Goal: Task Accomplishment & Management: Use online tool/utility

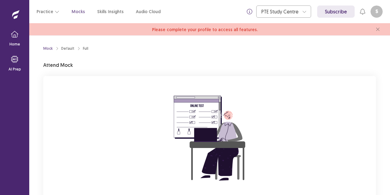
scroll to position [59, 0]
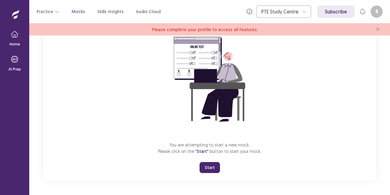
click at [209, 170] on button "Start" at bounding box center [210, 167] width 20 height 11
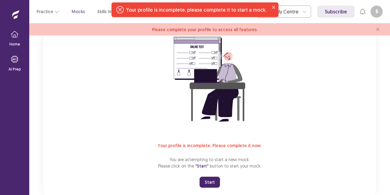
click at [216, 182] on button "Start" at bounding box center [210, 181] width 20 height 11
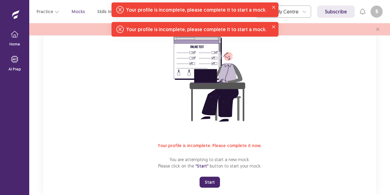
click at [234, 7] on div "Your profile is incomplete, please complete it to start a mock." at bounding box center [196, 9] width 140 height 7
click at [313, 54] on div "Your profile is incomplete. Please complete it now. You are attempting to start…" at bounding box center [209, 106] width 333 height 178
click at [271, 5] on button "Close" at bounding box center [273, 7] width 7 height 7
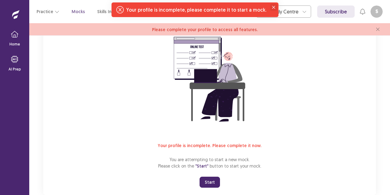
click at [272, 8] on icon "Close" at bounding box center [273, 7] width 3 height 3
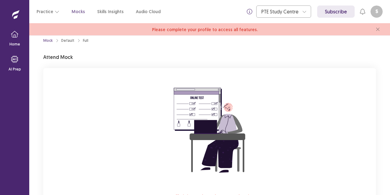
scroll to position [0, 0]
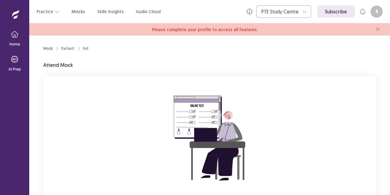
click at [223, 29] on span "Please complete your profile to access all features." at bounding box center [205, 29] width 106 height 5
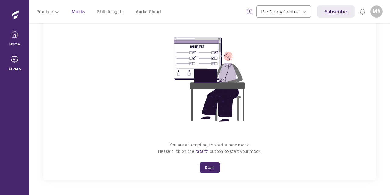
click at [215, 163] on button "Start" at bounding box center [210, 167] width 20 height 11
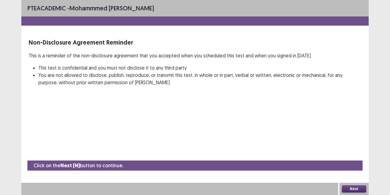
click at [356, 190] on button "Next" at bounding box center [354, 188] width 24 height 7
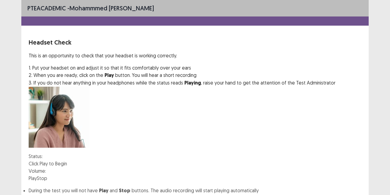
click at [37, 174] on button "Play" at bounding box center [33, 177] width 8 height 7
click at [46, 168] on div at bounding box center [46, 170] width 0 height 5
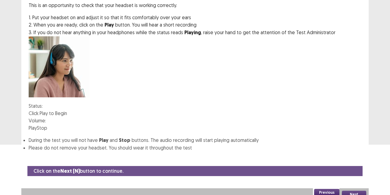
click at [46, 120] on div at bounding box center [46, 120] width 0 height 0
click at [37, 124] on button "Play" at bounding box center [33, 127] width 8 height 7
click at [356, 190] on button "Next" at bounding box center [354, 193] width 24 height 7
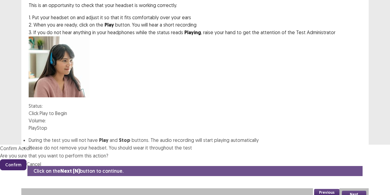
click at [27, 159] on button "Confirm" at bounding box center [13, 164] width 27 height 11
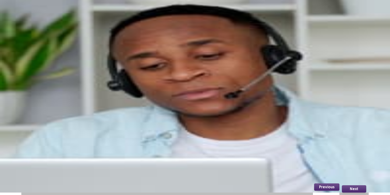
scroll to position [57, 0]
click at [44, 126] on button "Record" at bounding box center [37, 129] width 16 height 7
click at [73, 126] on button "Stop" at bounding box center [67, 129] width 10 height 7
click at [62, 126] on button "Playback" at bounding box center [53, 129] width 18 height 7
click at [44, 126] on button "Record" at bounding box center [37, 129] width 16 height 7
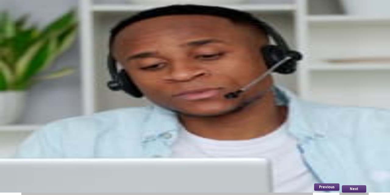
click at [73, 126] on button "Stop" at bounding box center [67, 129] width 10 height 7
click at [44, 126] on button "Record" at bounding box center [37, 129] width 16 height 7
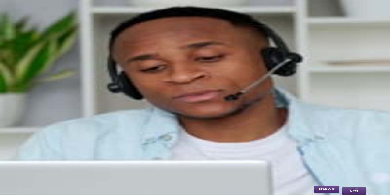
scroll to position [0, 0]
click at [32, 54] on p "This is an opportunity to check that your microphone is working correctly." at bounding box center [195, 55] width 333 height 7
click at [44, 136] on button "Record" at bounding box center [37, 131] width 16 height 7
click at [73, 136] on button "Stop" at bounding box center [67, 131] width 10 height 7
click at [44, 136] on button "Record" at bounding box center [37, 131] width 16 height 7
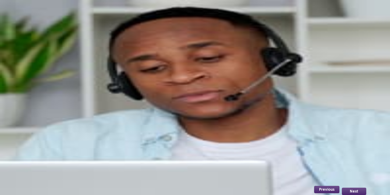
click at [73, 136] on button "Stop" at bounding box center [67, 131] width 10 height 7
click at [62, 136] on button "Playback" at bounding box center [53, 131] width 18 height 7
click at [37, 136] on button "Record" at bounding box center [37, 131] width 16 height 7
click at [73, 136] on button "Stop" at bounding box center [67, 131] width 10 height 7
click at [62, 136] on button "Playback" at bounding box center [53, 131] width 18 height 7
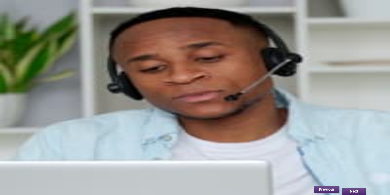
click at [44, 136] on button "Record" at bounding box center [37, 131] width 16 height 7
click at [73, 136] on button "Stop" at bounding box center [67, 131] width 10 height 7
click at [62, 136] on button "Playback" at bounding box center [53, 131] width 18 height 7
click at [39, 136] on button "Record" at bounding box center [37, 131] width 16 height 7
click at [73, 136] on button "Stop" at bounding box center [67, 131] width 10 height 7
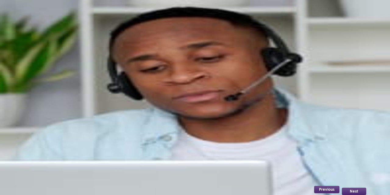
click at [62, 136] on button "Playback" at bounding box center [53, 131] width 18 height 7
click at [44, 136] on button "Record" at bounding box center [37, 131] width 16 height 7
click at [62, 136] on button "Playback" at bounding box center [53, 131] width 18 height 7
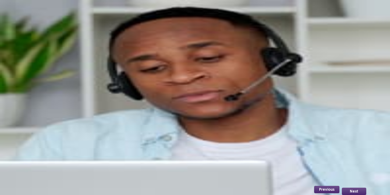
click at [62, 136] on button "Playback" at bounding box center [53, 131] width 18 height 7
click at [41, 136] on button "Record" at bounding box center [37, 131] width 16 height 7
click at [44, 136] on button "Record" at bounding box center [37, 131] width 16 height 7
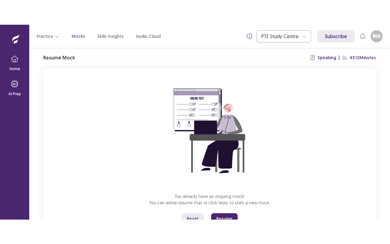
scroll to position [46, 0]
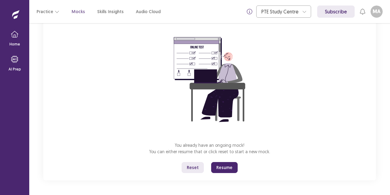
click at [216, 169] on button "Resume" at bounding box center [224, 167] width 27 height 11
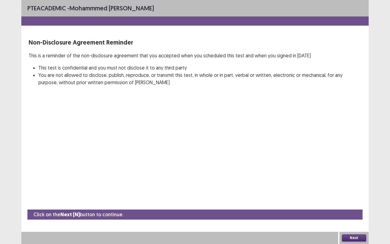
click at [350, 194] on button "Next" at bounding box center [354, 237] width 24 height 7
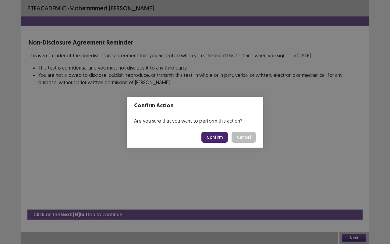
click at [218, 139] on button "Confirm" at bounding box center [214, 137] width 27 height 11
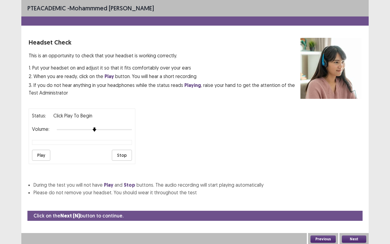
click at [40, 161] on div "Status: Click Play to Begin Volume: Play Stop" at bounding box center [82, 135] width 107 height 55
click at [42, 150] on button "Play" at bounding box center [41, 155] width 18 height 11
click at [112, 129] on div at bounding box center [94, 129] width 75 height 5
click at [118, 130] on div at bounding box center [94, 129] width 75 height 5
click at [352, 194] on button "Next" at bounding box center [354, 238] width 24 height 7
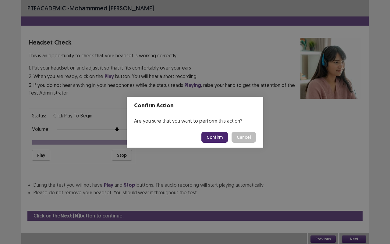
click at [222, 134] on button "Confirm" at bounding box center [214, 137] width 27 height 11
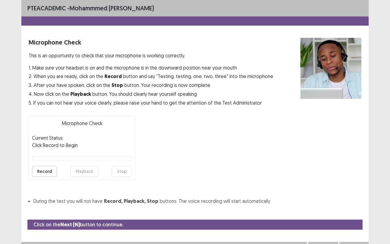
scroll to position [10, 0]
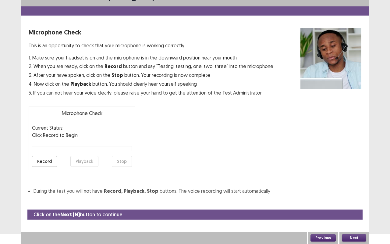
click at [39, 162] on button "Record" at bounding box center [44, 161] width 25 height 11
click at [124, 162] on button "Stop" at bounding box center [122, 161] width 20 height 11
click at [82, 164] on button "Playback" at bounding box center [84, 161] width 28 height 11
click at [41, 161] on button "Record" at bounding box center [44, 161] width 25 height 11
click at [126, 159] on button "Stop" at bounding box center [122, 161] width 20 height 11
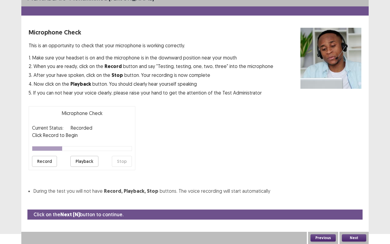
click at [76, 159] on button "Playback" at bounding box center [84, 161] width 28 height 11
click at [50, 160] on button "Record" at bounding box center [44, 161] width 25 height 11
click at [118, 160] on button "Stop" at bounding box center [122, 161] width 20 height 11
click at [84, 158] on button "Playback" at bounding box center [84, 161] width 28 height 11
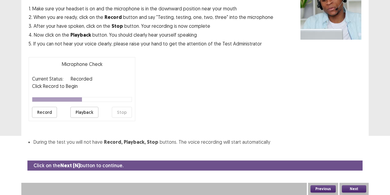
scroll to position [0, 0]
